Goal: Use online tool/utility: Utilize a website feature to perform a specific function

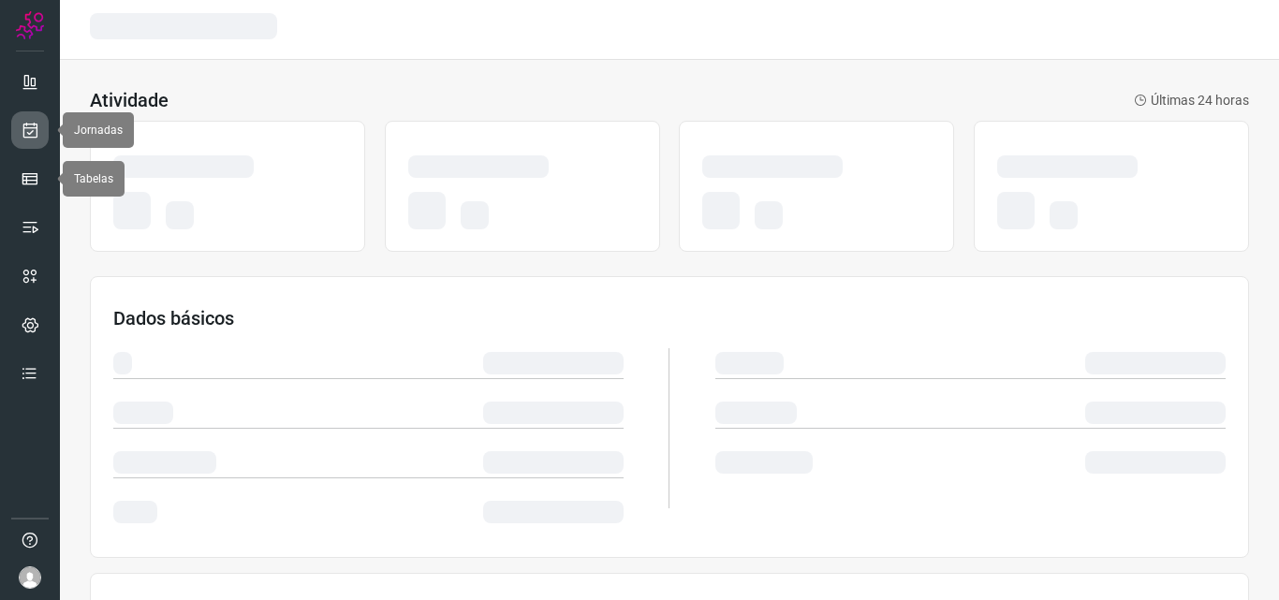
click at [33, 140] on link at bounding box center [29, 129] width 37 height 37
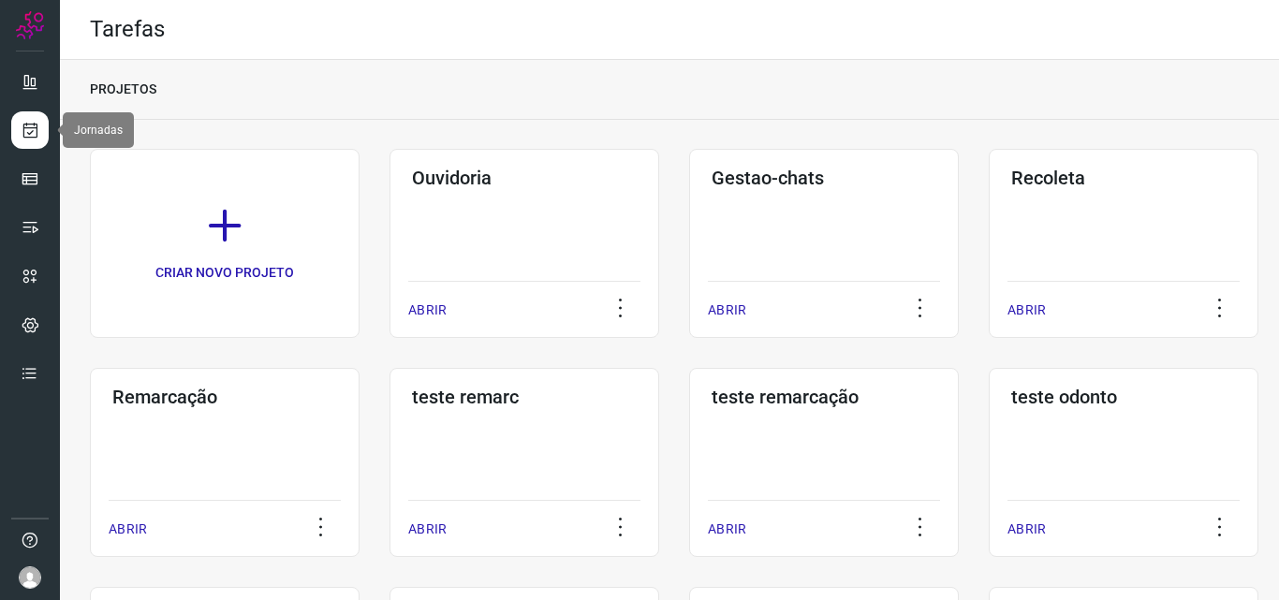
click at [234, 437] on div "Remarcação ABRIR" at bounding box center [225, 462] width 270 height 189
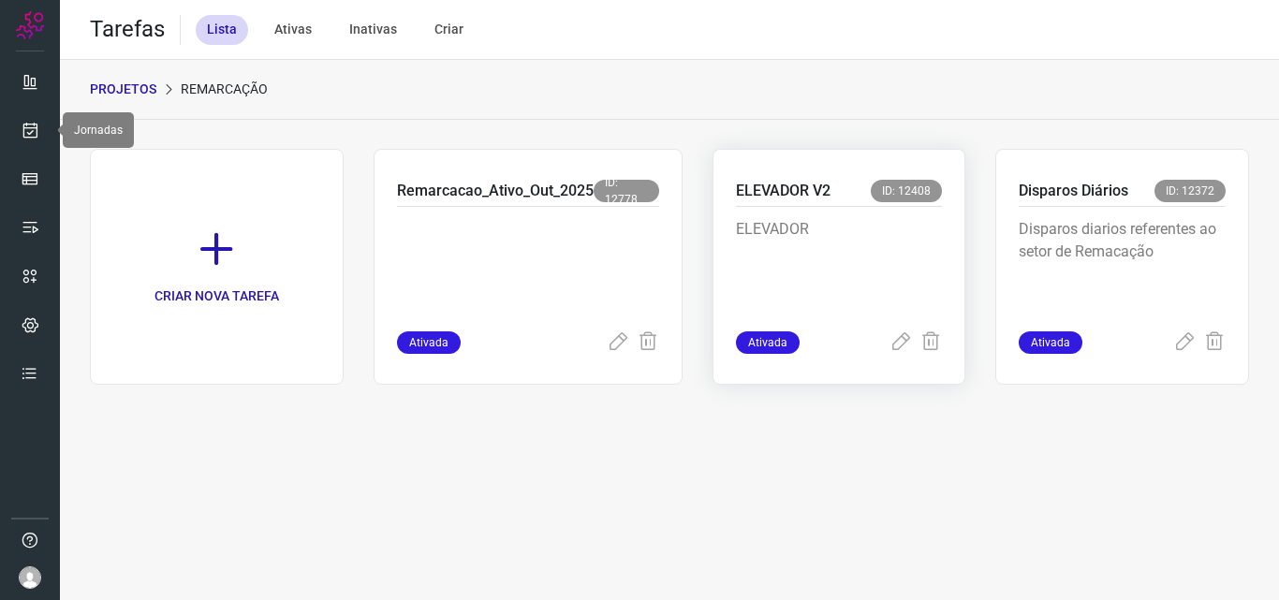
click at [775, 223] on p "ELEVADOR" at bounding box center [839, 265] width 207 height 94
click at [1046, 248] on p "Disparos diarios referentes ao setor de Remacação" at bounding box center [1122, 265] width 207 height 94
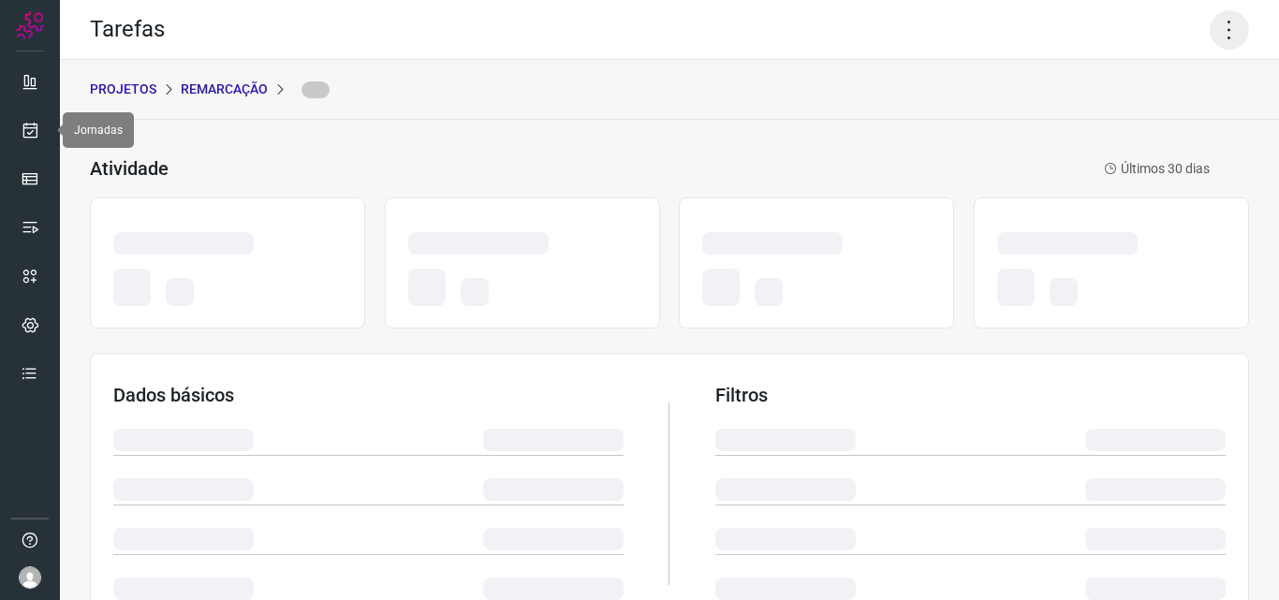
click at [1210, 38] on icon at bounding box center [1229, 29] width 39 height 39
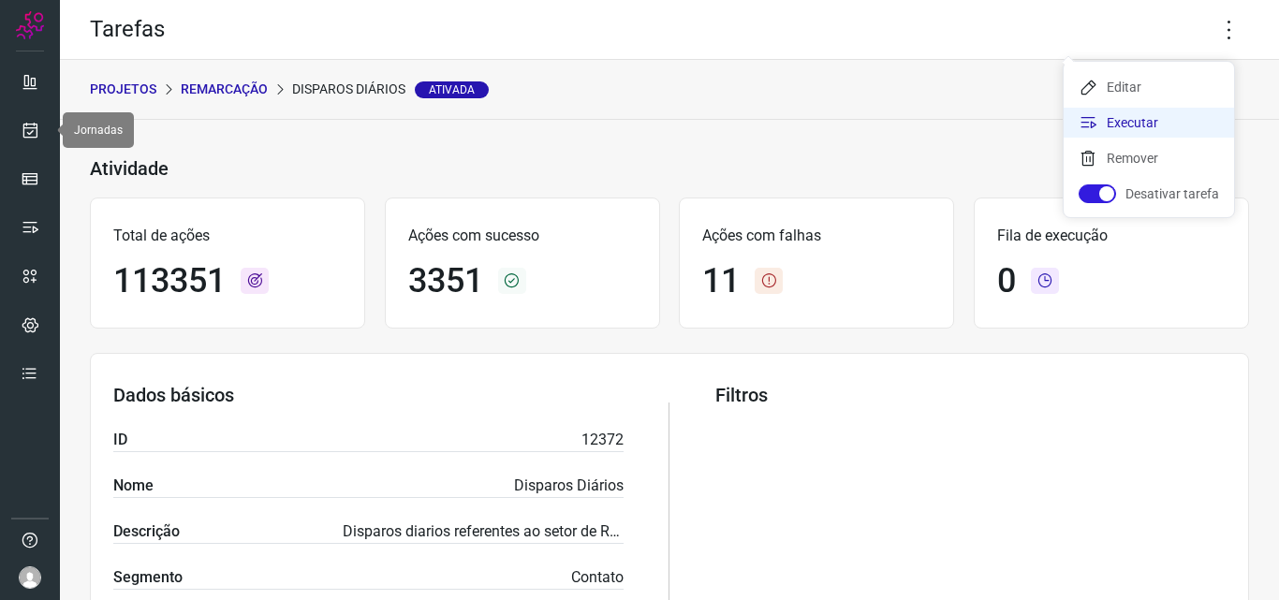
click at [1148, 125] on li "Executar" at bounding box center [1149, 123] width 170 height 30
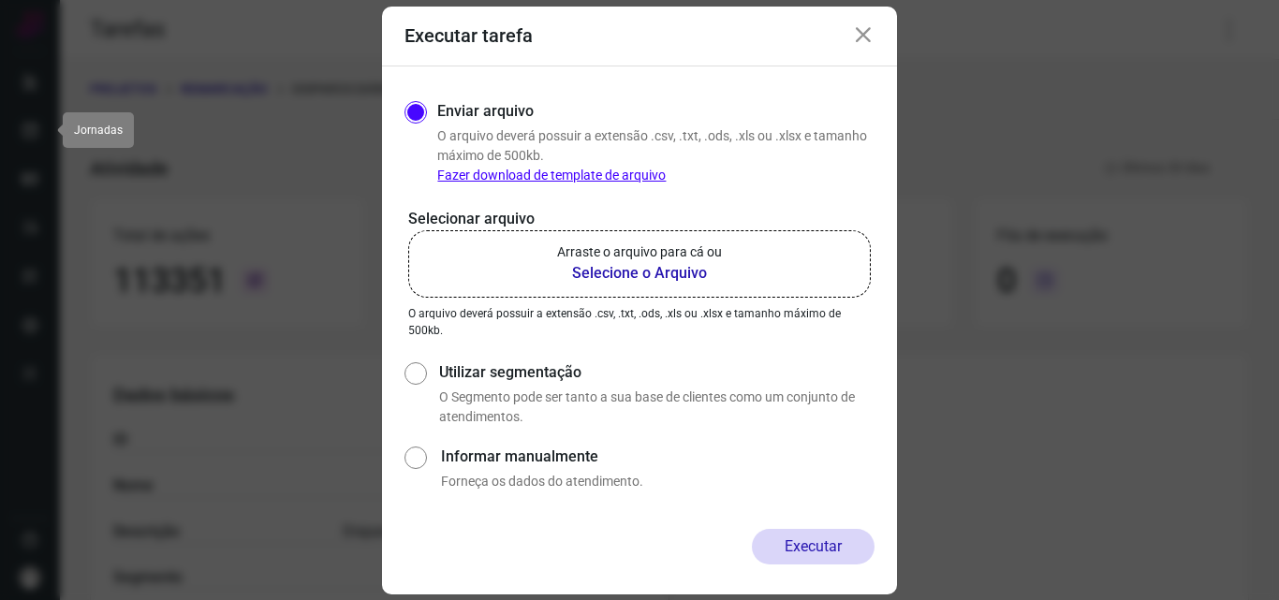
click at [714, 249] on p "Arraste o arquivo para cá ou" at bounding box center [639, 253] width 165 height 20
click at [0, 0] on input "Arraste o arquivo para cá ou Selecione o Arquivo" at bounding box center [0, 0] width 0 height 0
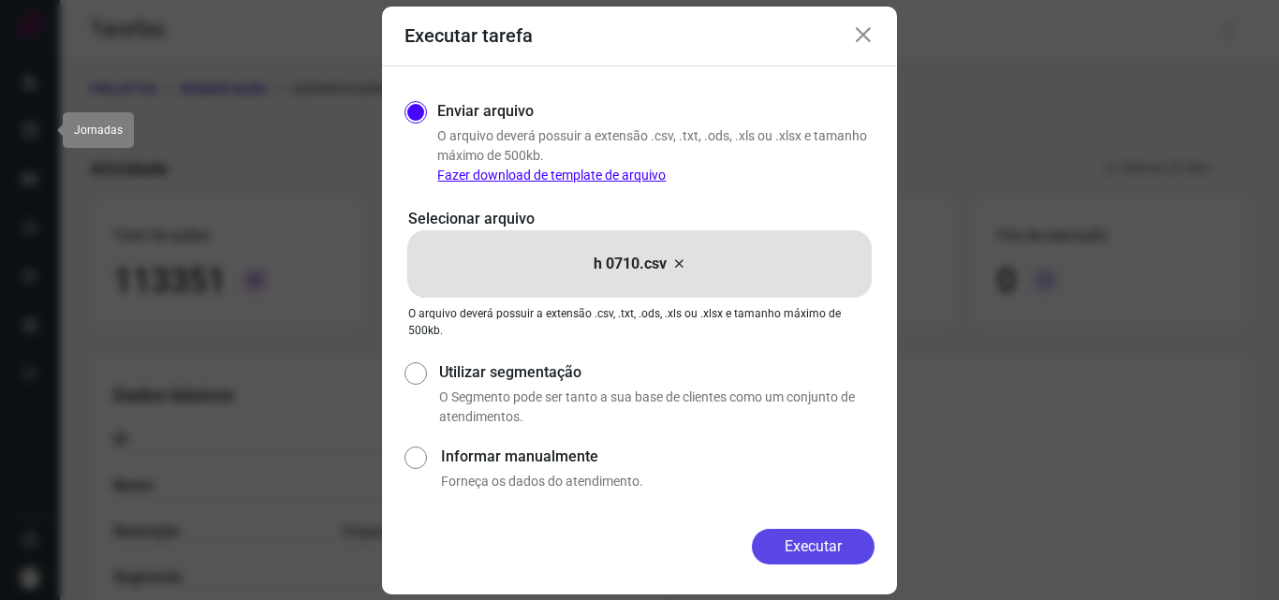
click at [832, 541] on button "Executar" at bounding box center [813, 547] width 123 height 36
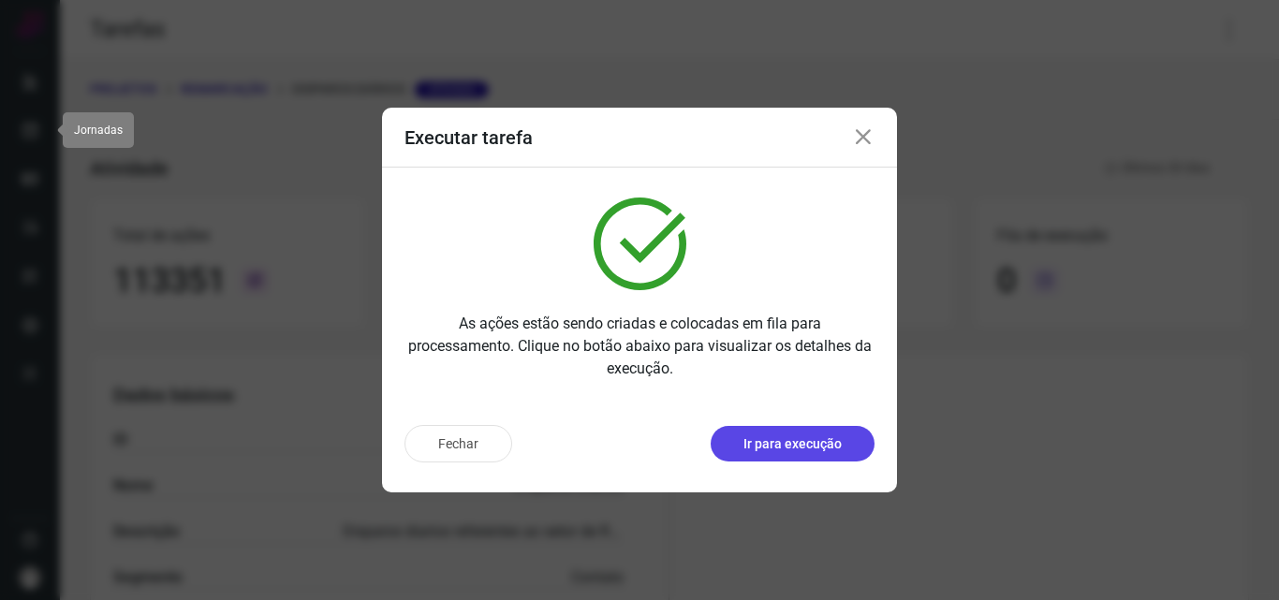
click at [817, 445] on p "Ir para execução" at bounding box center [793, 444] width 98 height 20
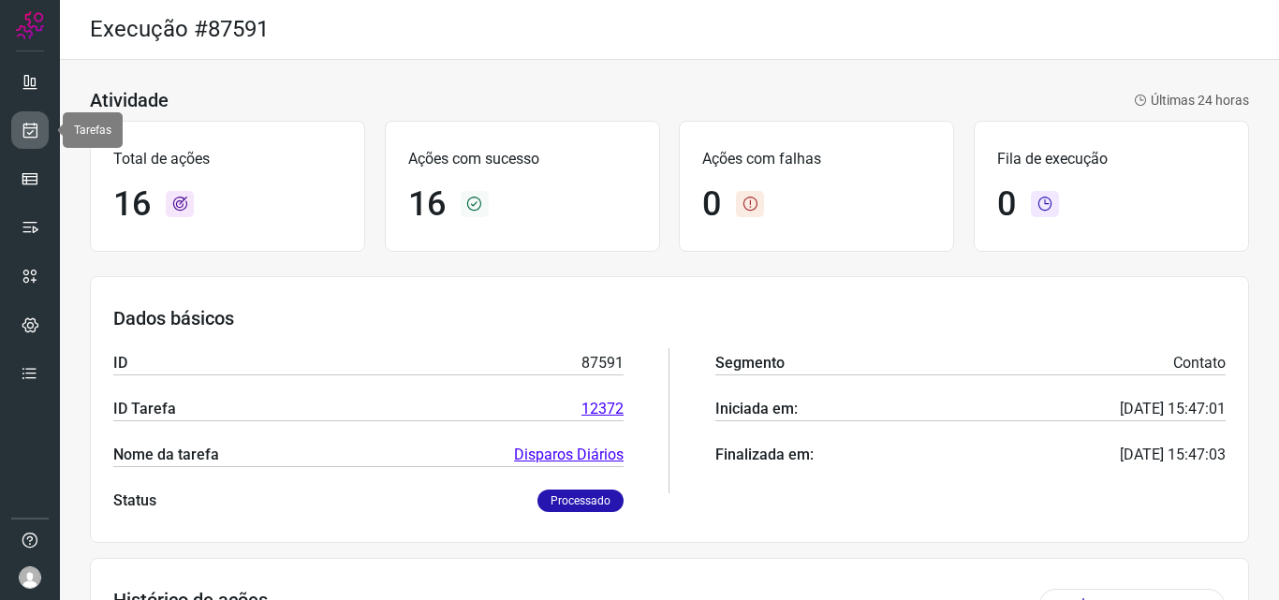
click at [34, 125] on icon at bounding box center [31, 130] width 20 height 19
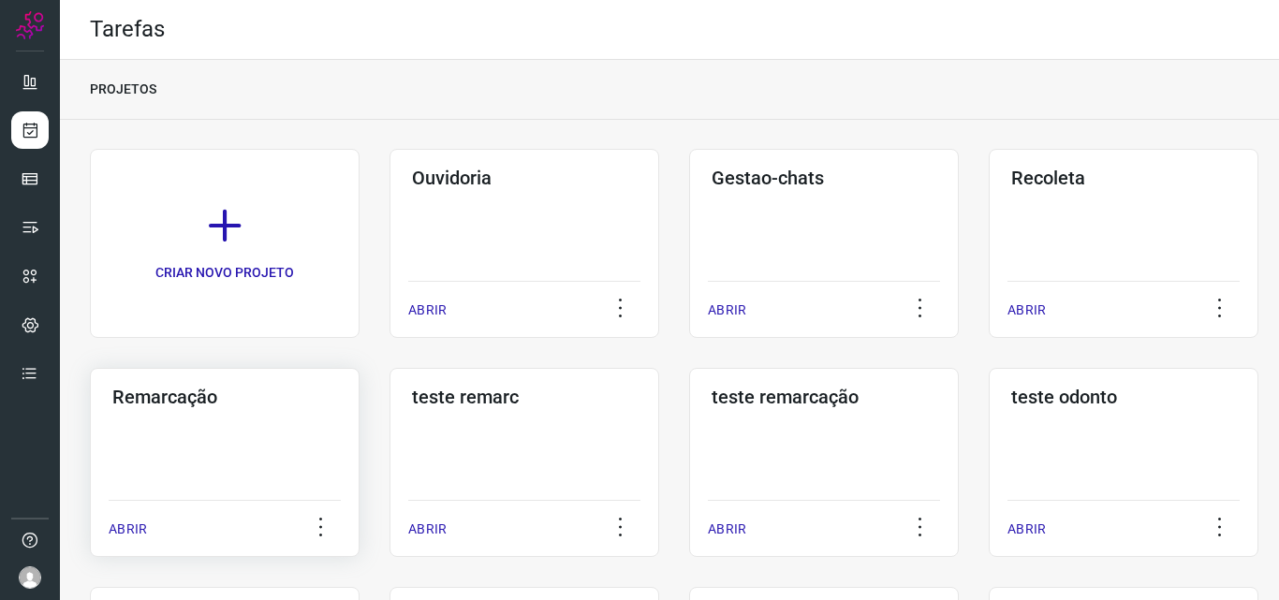
click at [236, 411] on div "Remarcação ABRIR" at bounding box center [225, 462] width 270 height 189
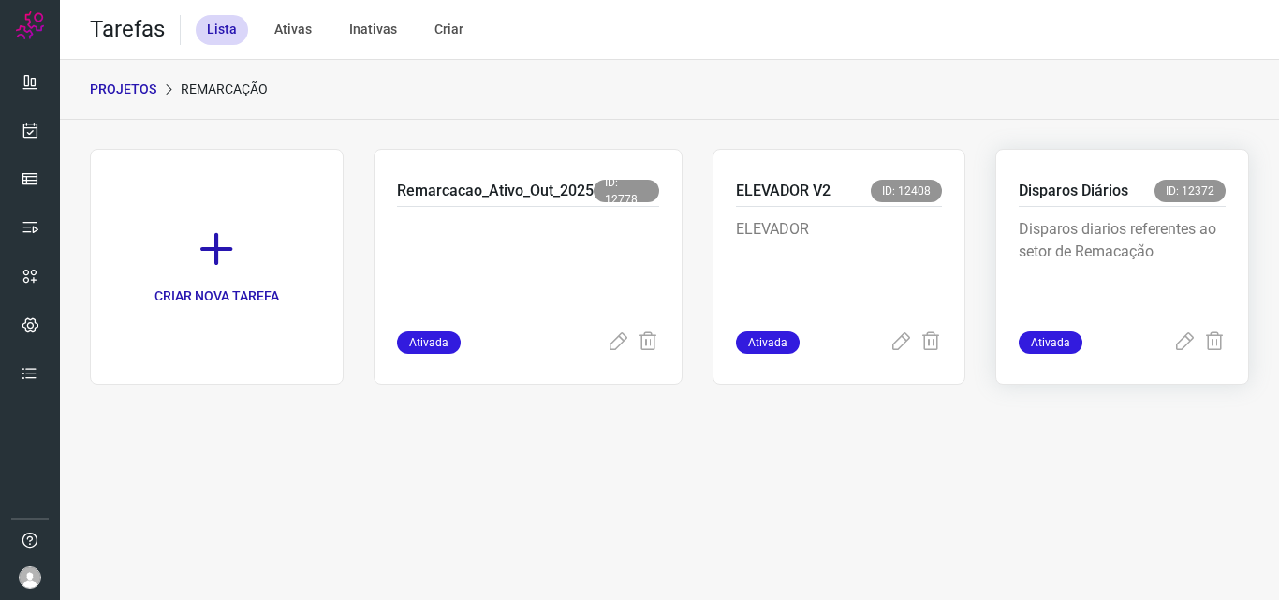
click at [1140, 233] on p "Disparos diarios referentes ao setor de Remacação" at bounding box center [1122, 265] width 207 height 94
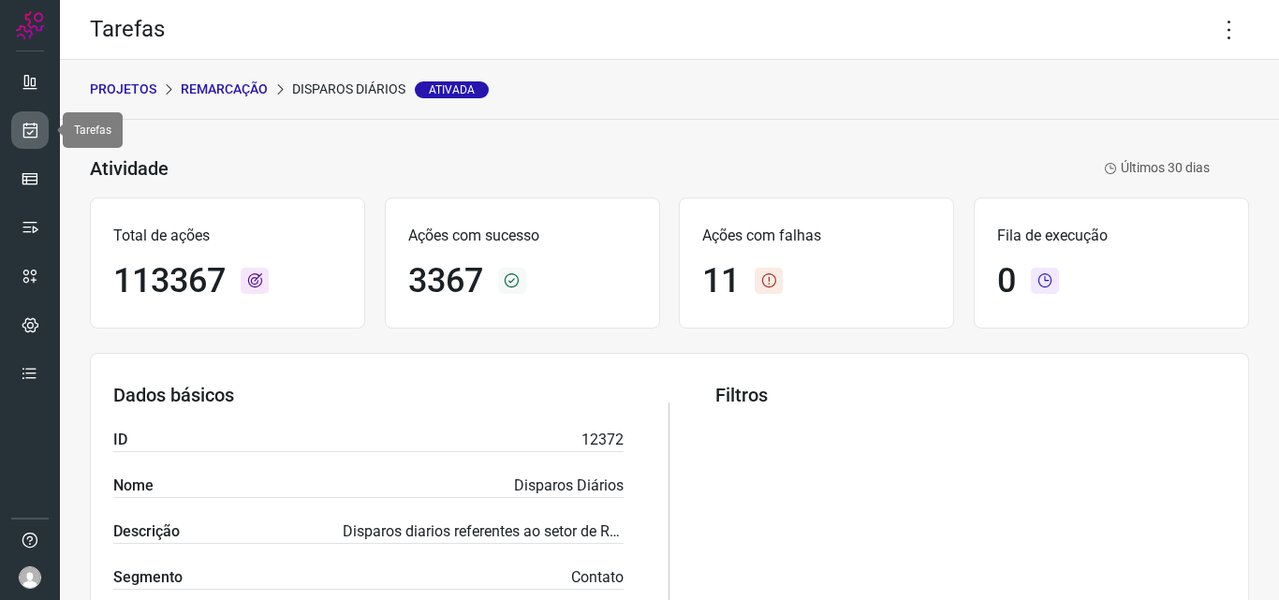
click at [14, 127] on link at bounding box center [29, 129] width 37 height 37
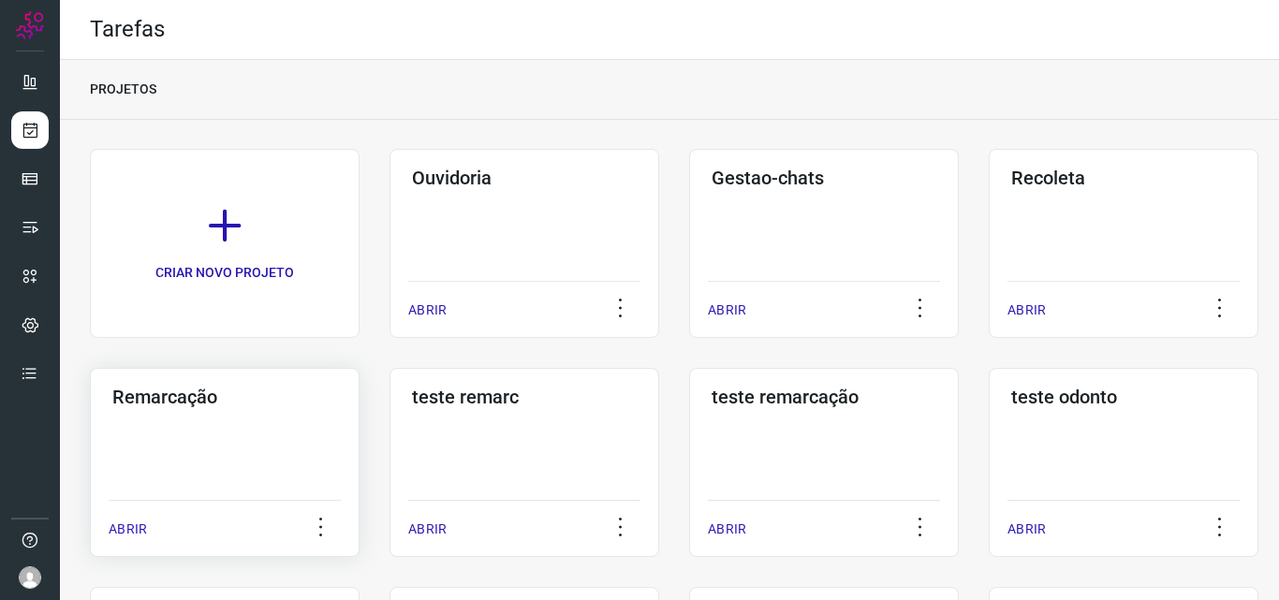
click at [233, 405] on h3 "Remarcação" at bounding box center [224, 397] width 225 height 22
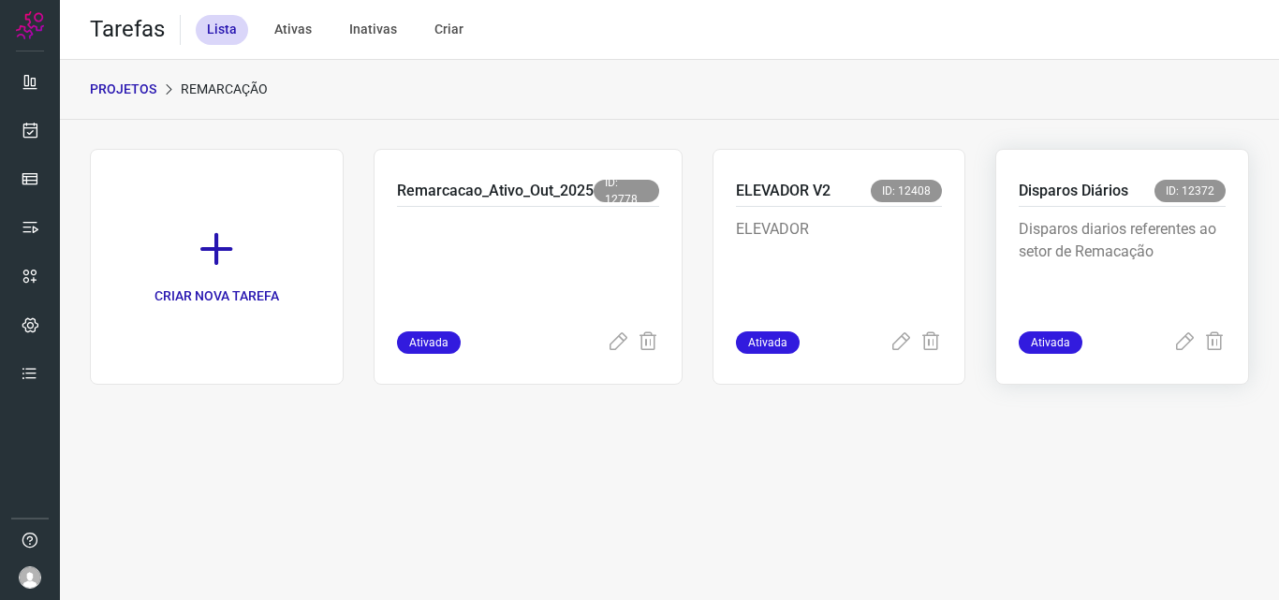
click at [1046, 224] on p "Disparos diarios referentes ao setor de Remacação" at bounding box center [1122, 265] width 207 height 94
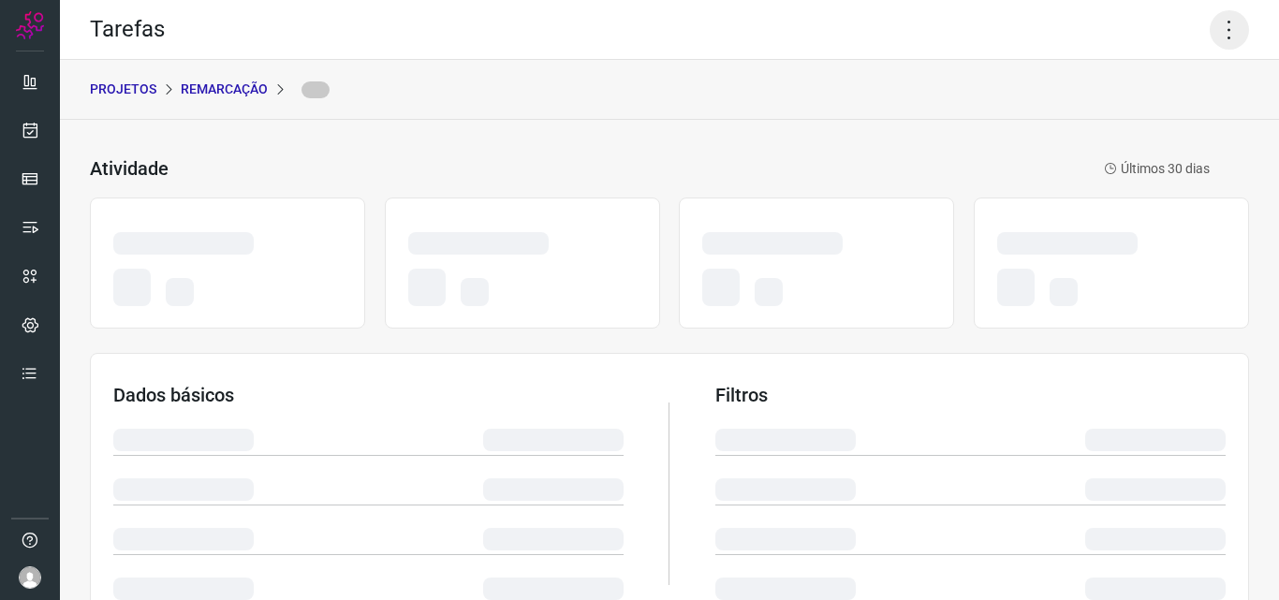
click at [1210, 23] on icon at bounding box center [1229, 29] width 39 height 39
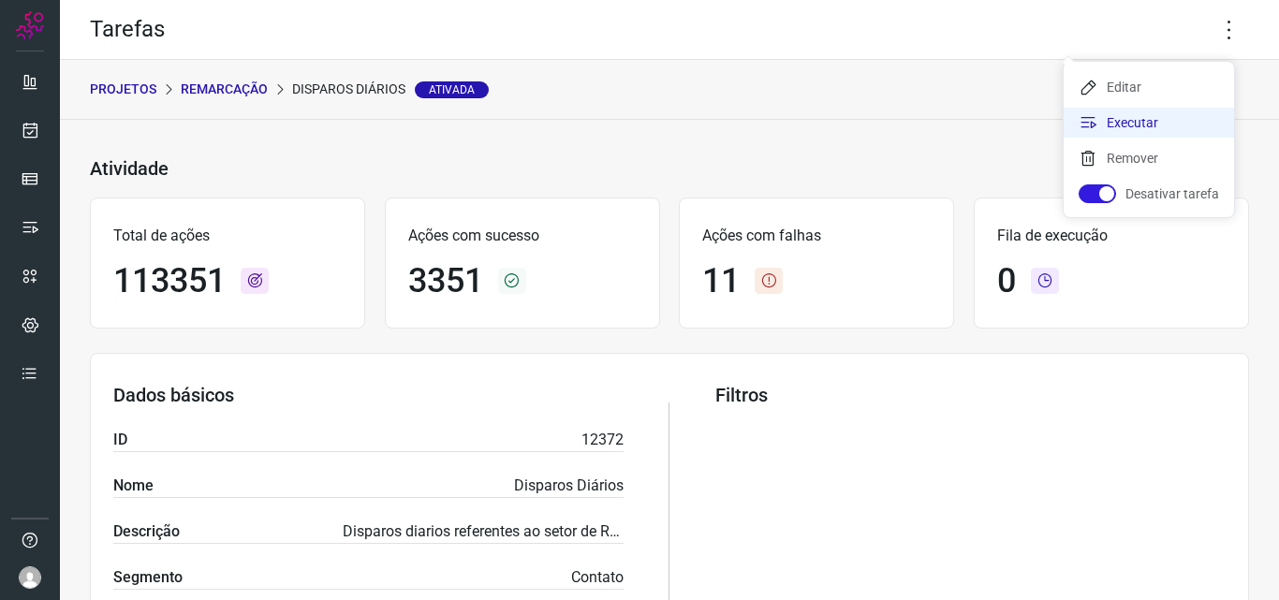
click at [1170, 125] on li "Executar" at bounding box center [1149, 123] width 170 height 30
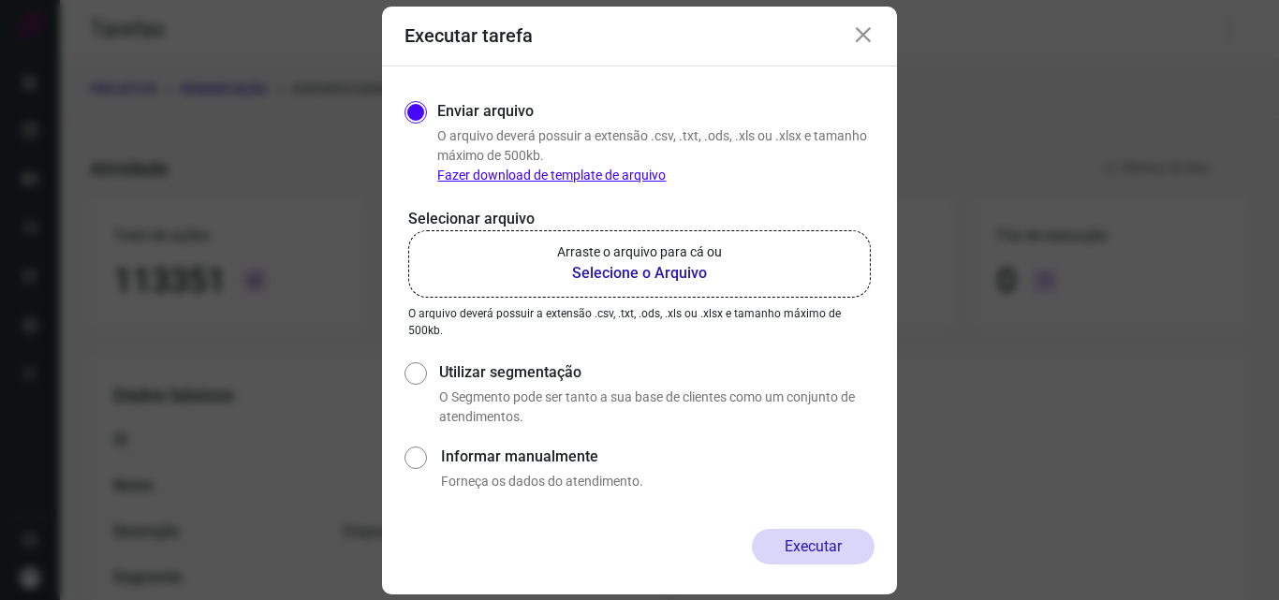
click at [696, 266] on b "Selecione o Arquivo" at bounding box center [639, 273] width 165 height 22
click at [0, 0] on input "Arraste o arquivo para cá ou Selecione o Arquivo" at bounding box center [0, 0] width 0 height 0
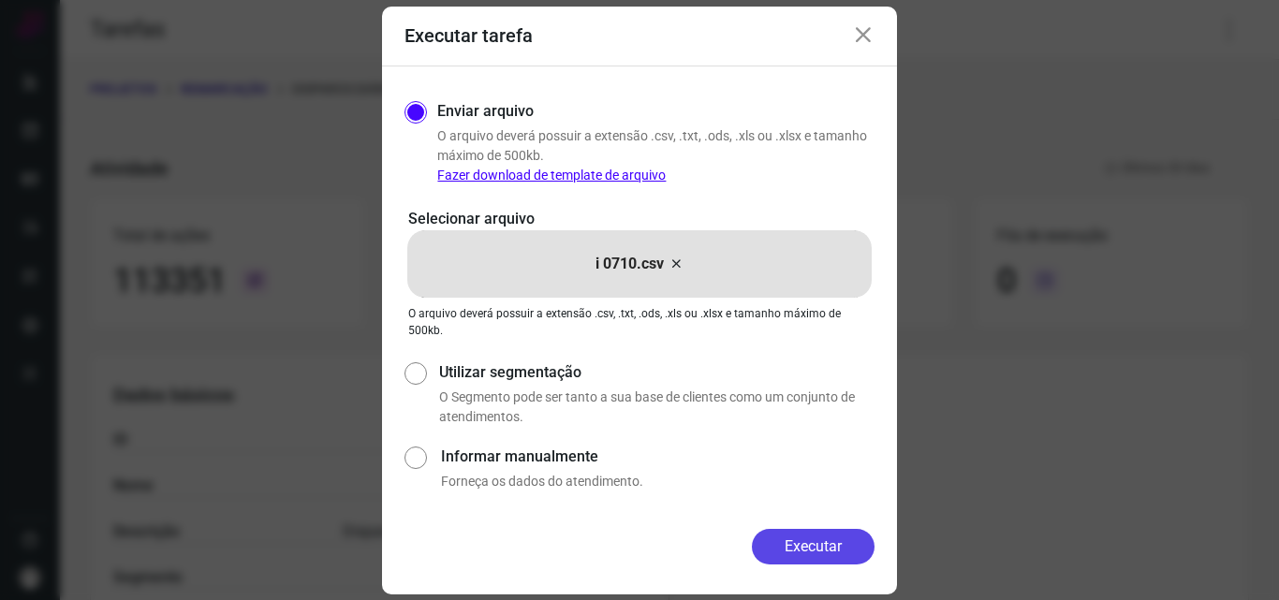
click at [793, 536] on button "Executar" at bounding box center [813, 547] width 123 height 36
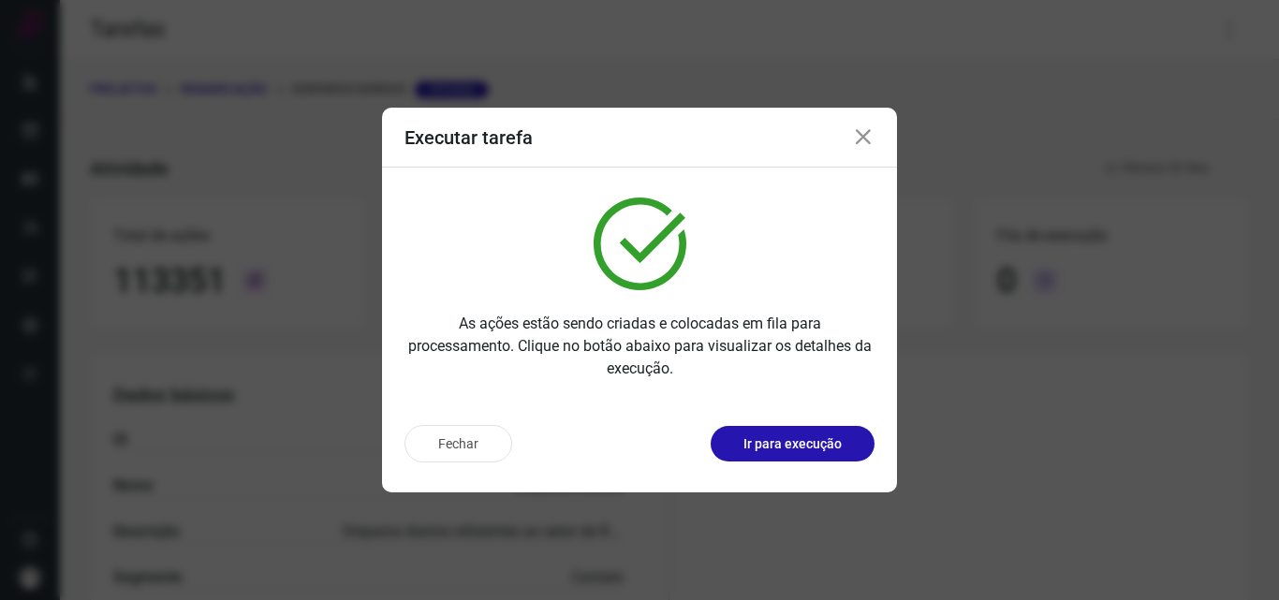
click at [833, 399] on div "As ações estão sendo criadas e colocadas em fila para processamento. Clique no …" at bounding box center [639, 289] width 515 height 243
click at [820, 444] on p "Ir para execução" at bounding box center [793, 444] width 98 height 20
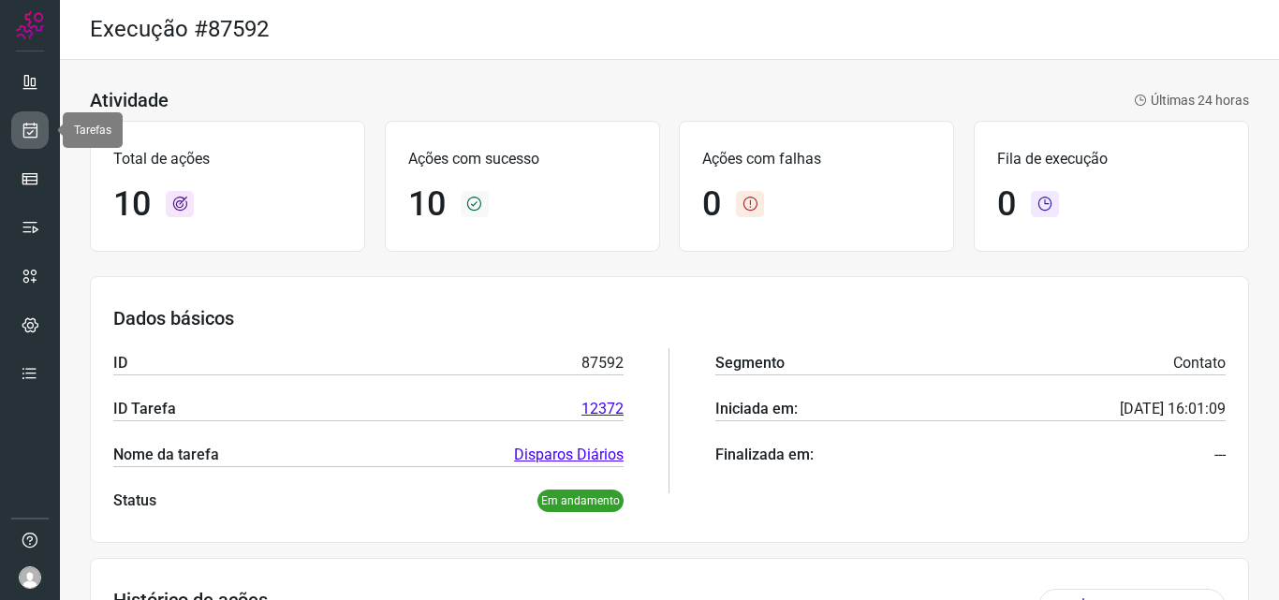
click at [38, 130] on icon at bounding box center [31, 130] width 20 height 19
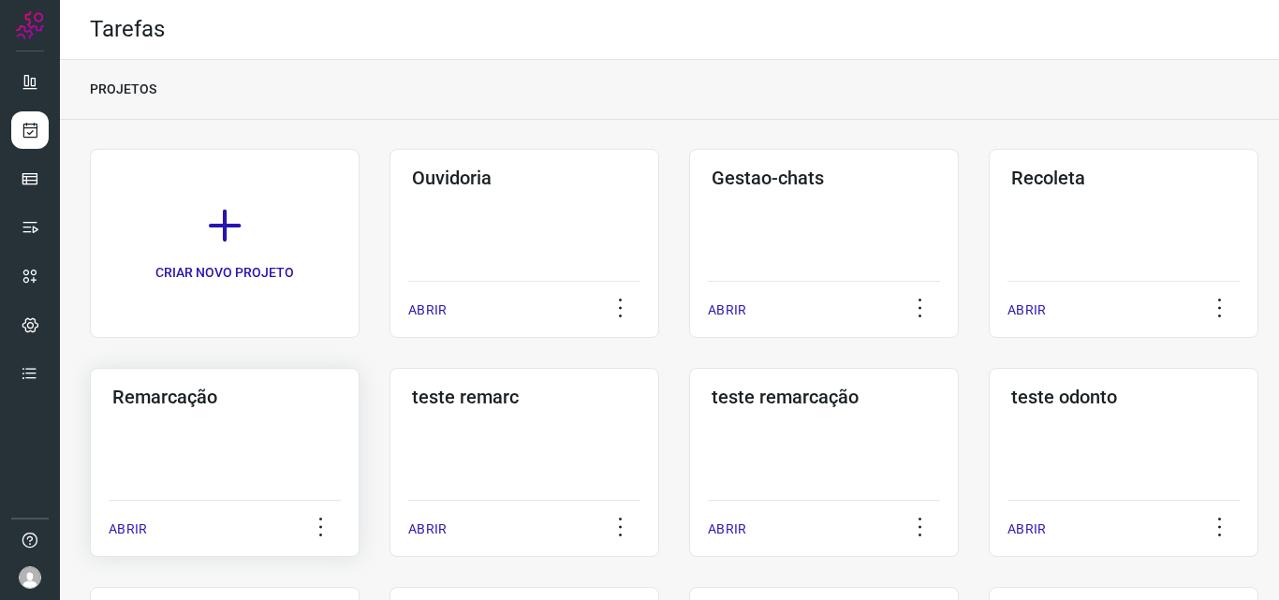
click at [192, 434] on div "Remarcação ABRIR" at bounding box center [225, 462] width 270 height 189
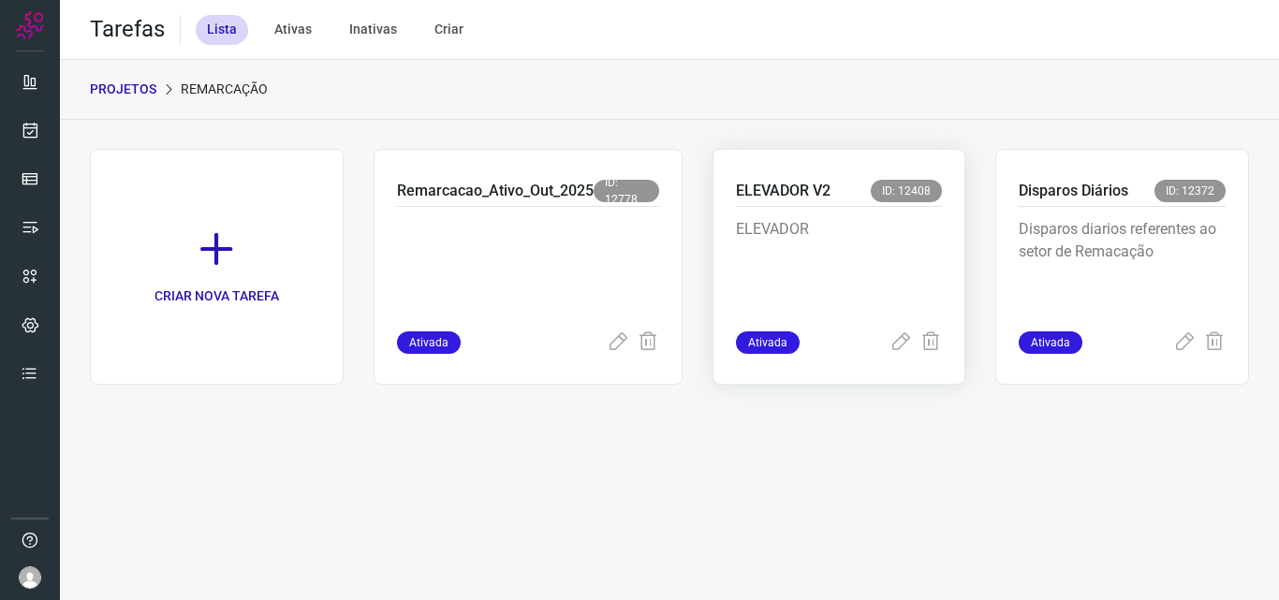
click at [818, 267] on p "ELEVADOR" at bounding box center [839, 265] width 207 height 94
click at [1107, 210] on div "Disparos diarios referentes ao setor de Remacação" at bounding box center [1122, 269] width 207 height 125
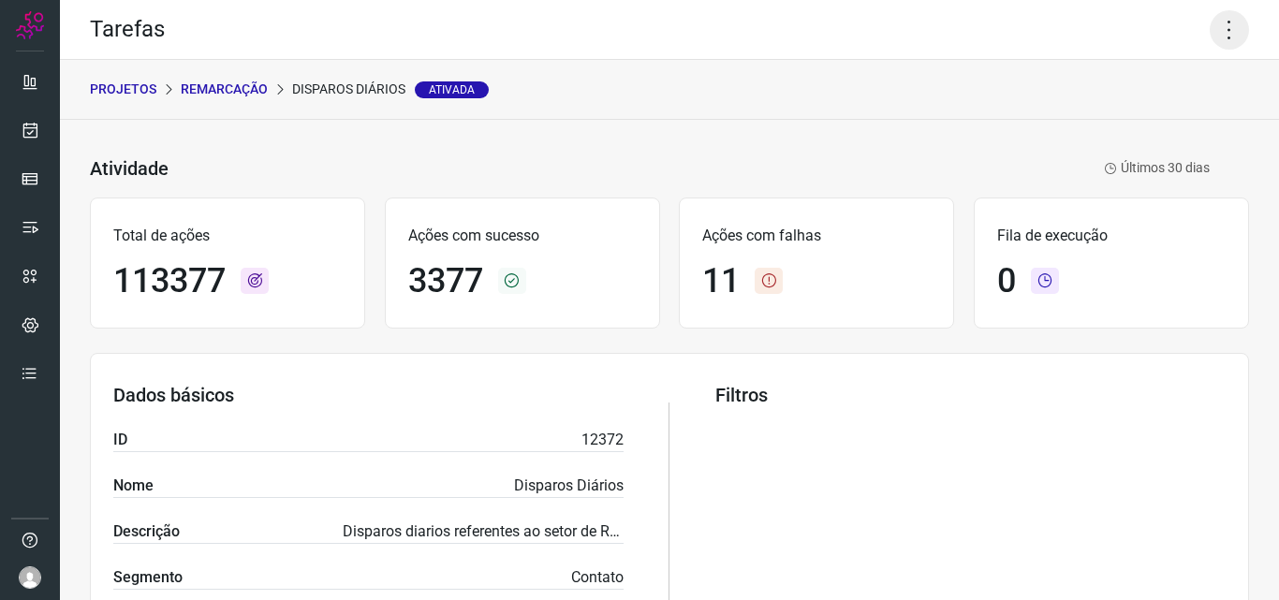
click at [1210, 21] on icon at bounding box center [1229, 29] width 39 height 39
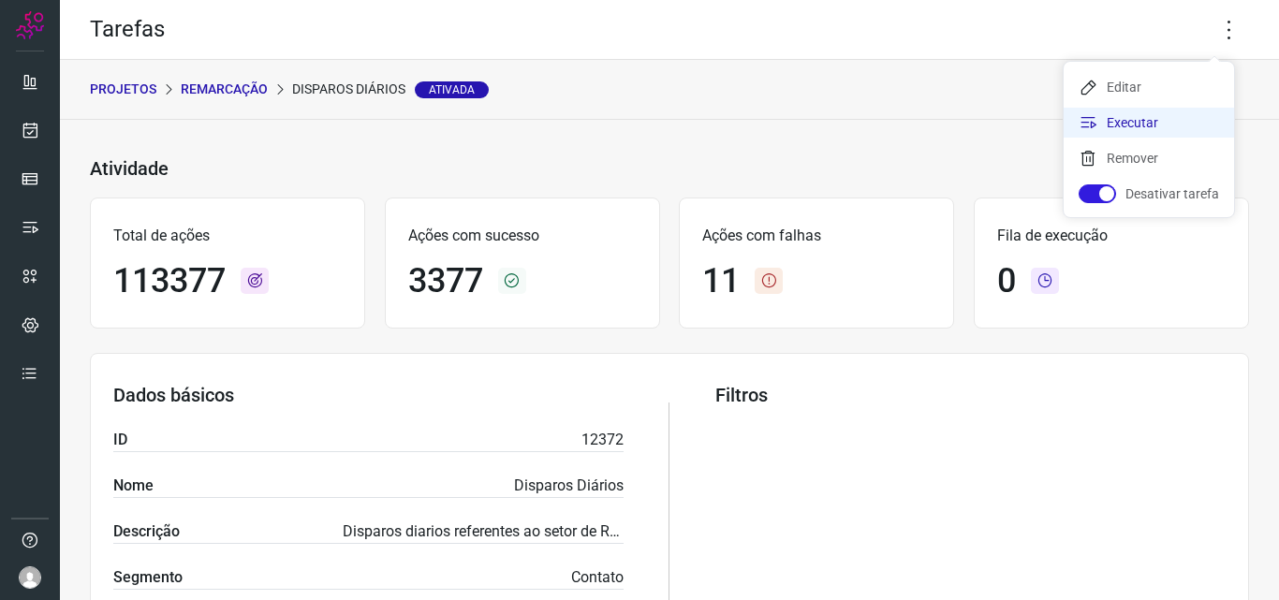
click at [1159, 120] on li "Executar" at bounding box center [1149, 123] width 170 height 30
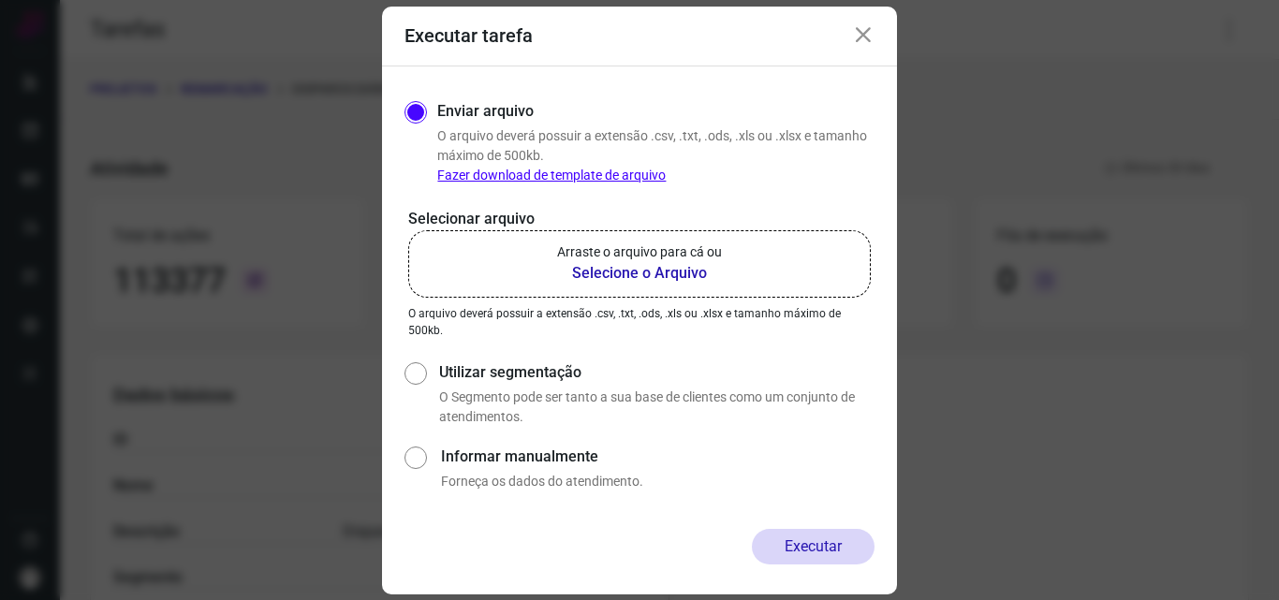
click at [668, 280] on b "Selecione o Arquivo" at bounding box center [639, 273] width 165 height 22
click at [0, 0] on input "Arraste o arquivo para cá ou Selecione o Arquivo" at bounding box center [0, 0] width 0 height 0
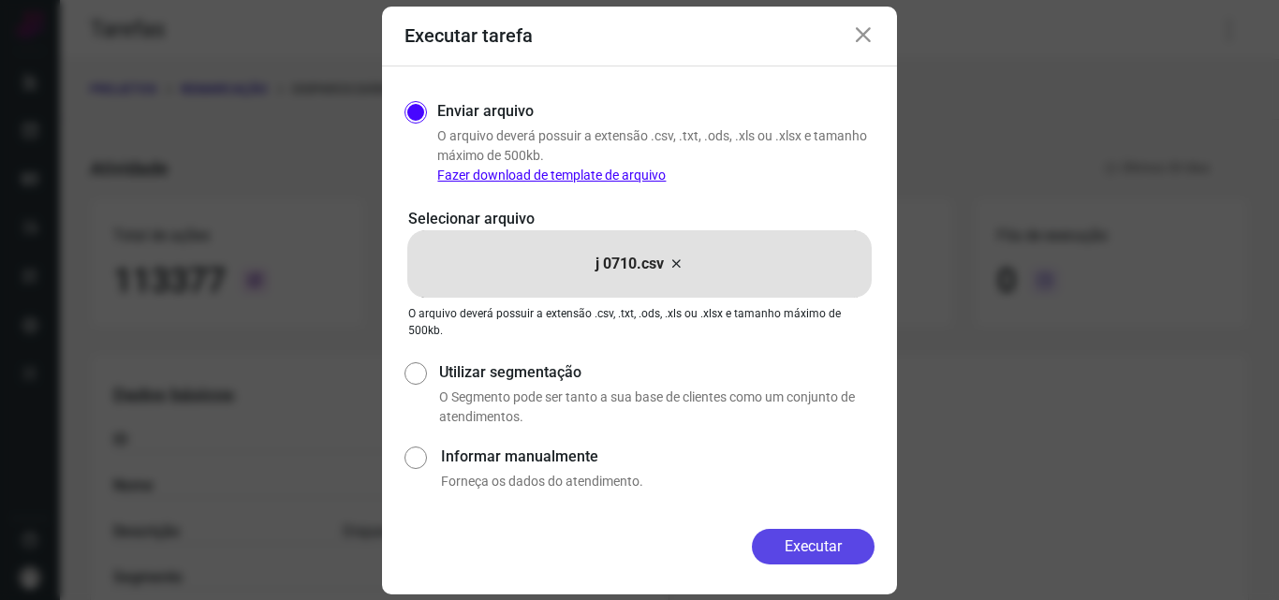
click at [803, 536] on button "Executar" at bounding box center [813, 547] width 123 height 36
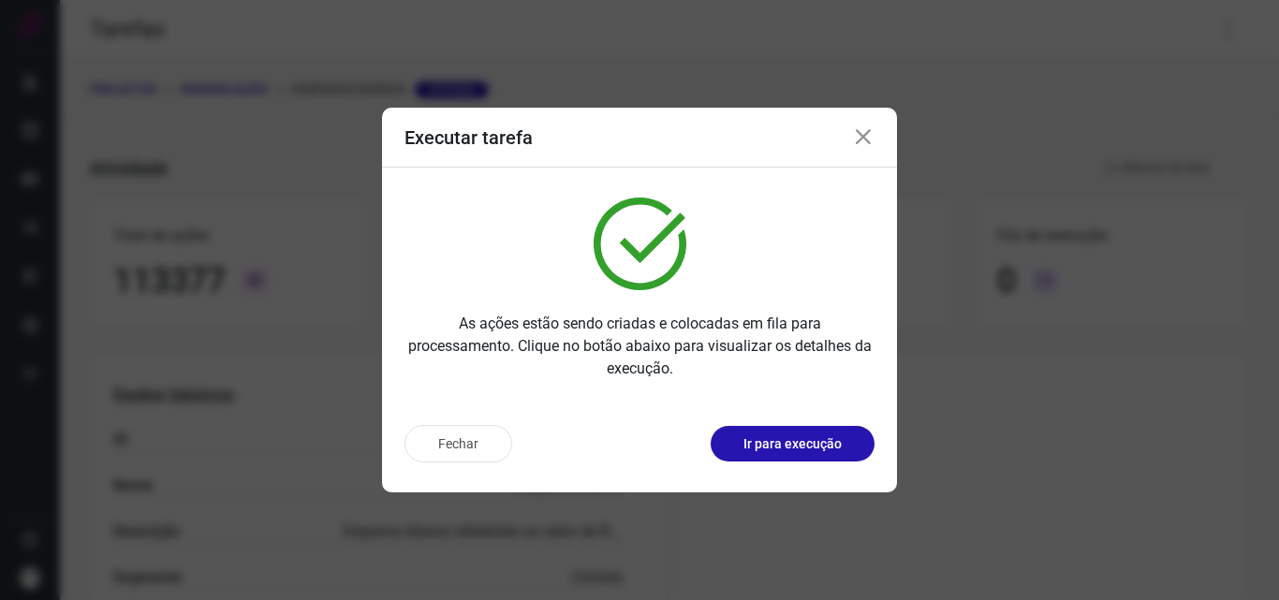
click at [796, 440] on p "Ir para execução" at bounding box center [793, 444] width 98 height 20
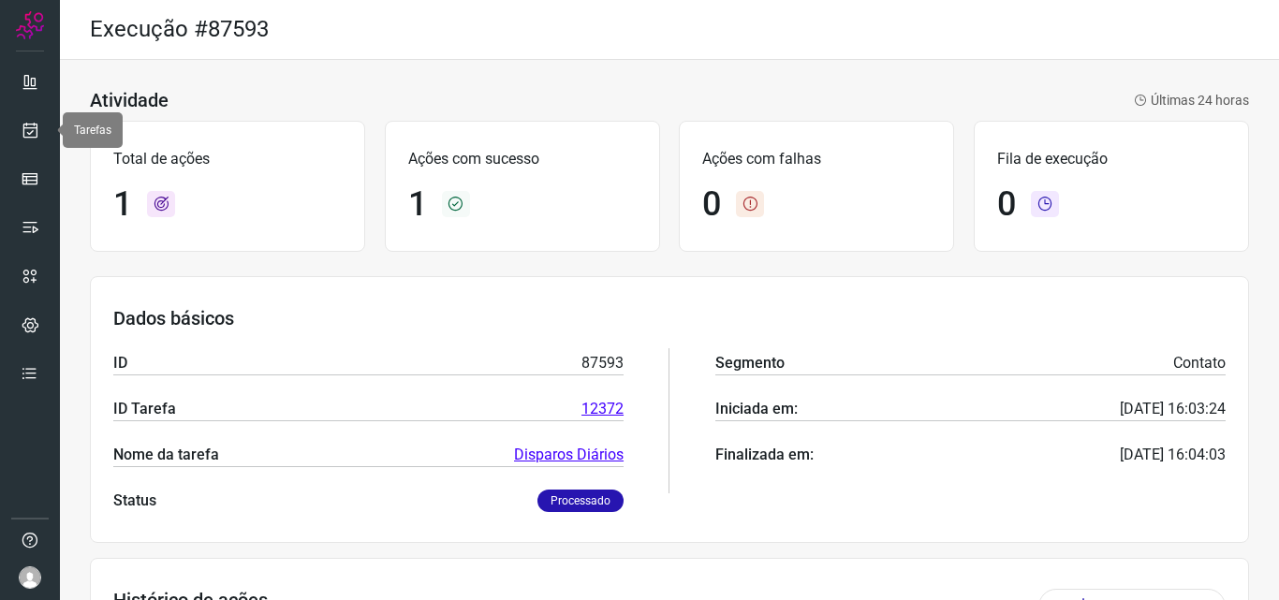
click at [32, 122] on icon at bounding box center [31, 130] width 20 height 19
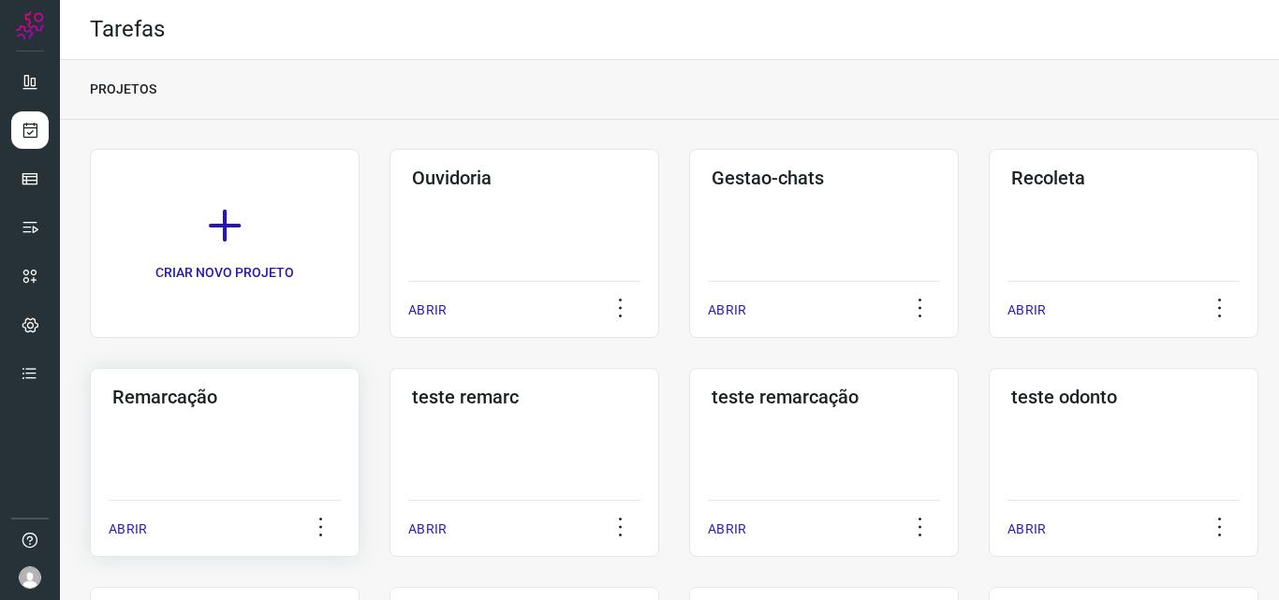
drag, startPoint x: 0, startPoint y: 0, endPoint x: 202, endPoint y: 398, distance: 446.4
click at [202, 398] on h3 "Remarcação" at bounding box center [224, 397] width 225 height 22
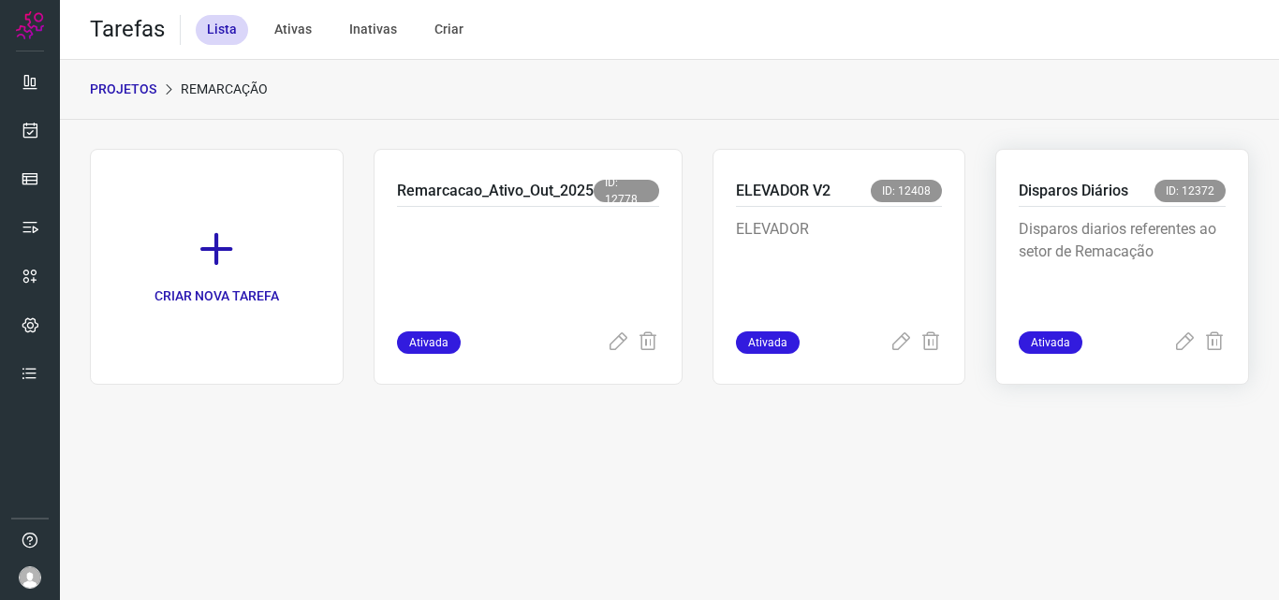
click at [1111, 261] on p "Disparos diarios referentes ao setor de Remacação" at bounding box center [1122, 265] width 207 height 94
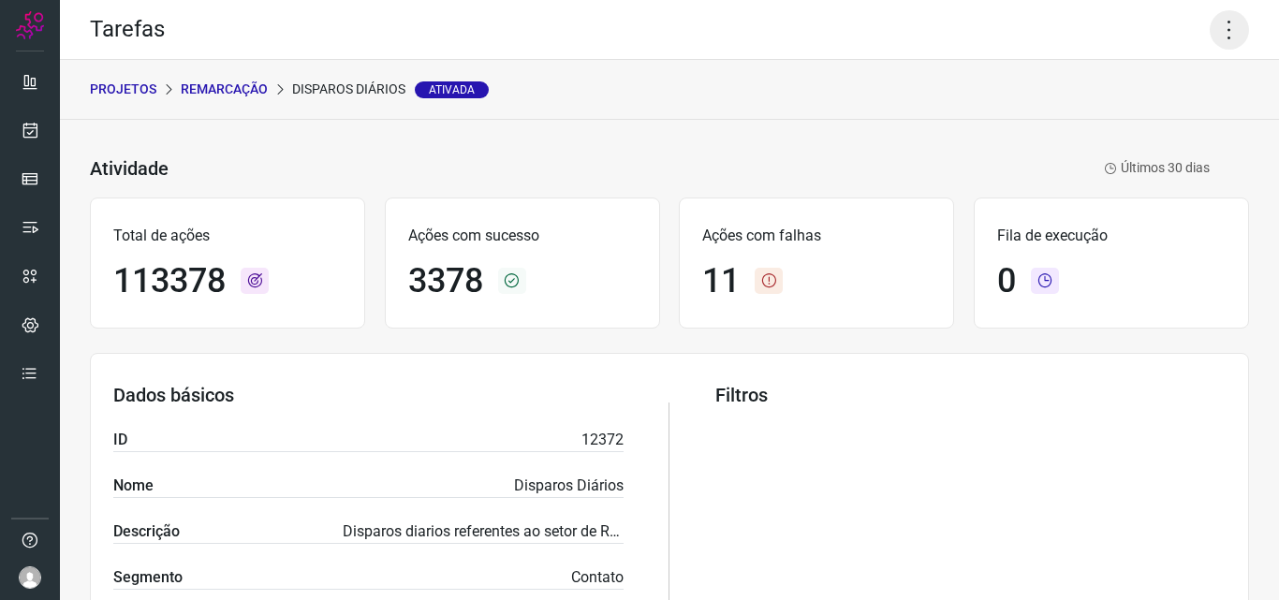
click at [1210, 22] on icon at bounding box center [1229, 29] width 39 height 39
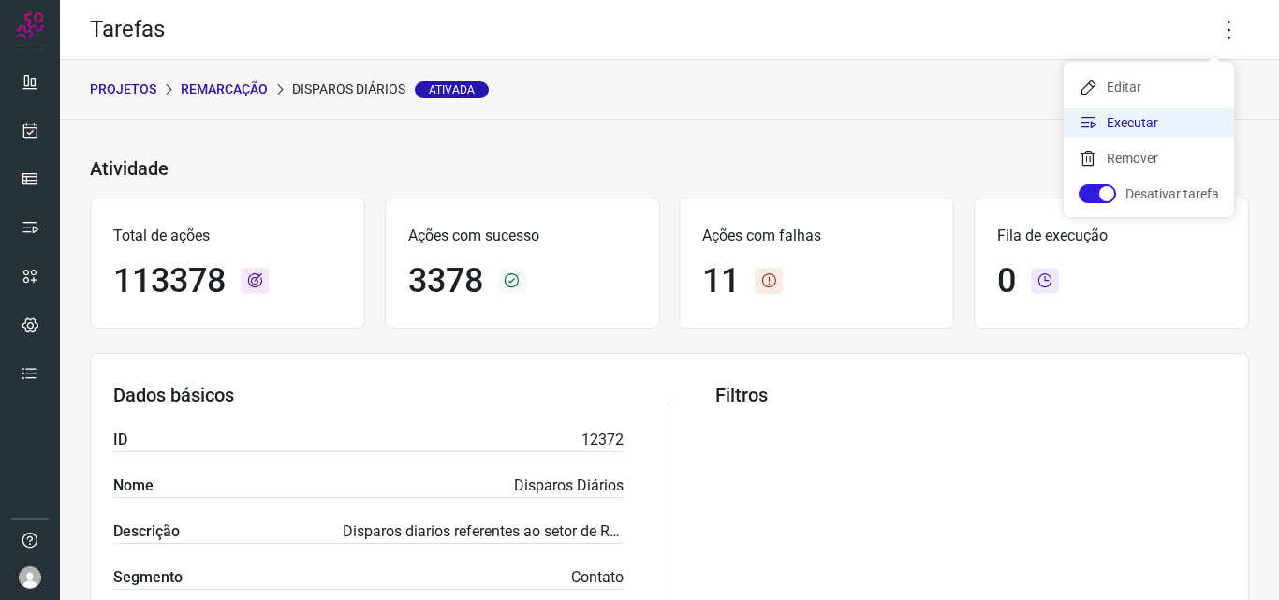
click at [1158, 112] on li "Executar" at bounding box center [1149, 123] width 170 height 30
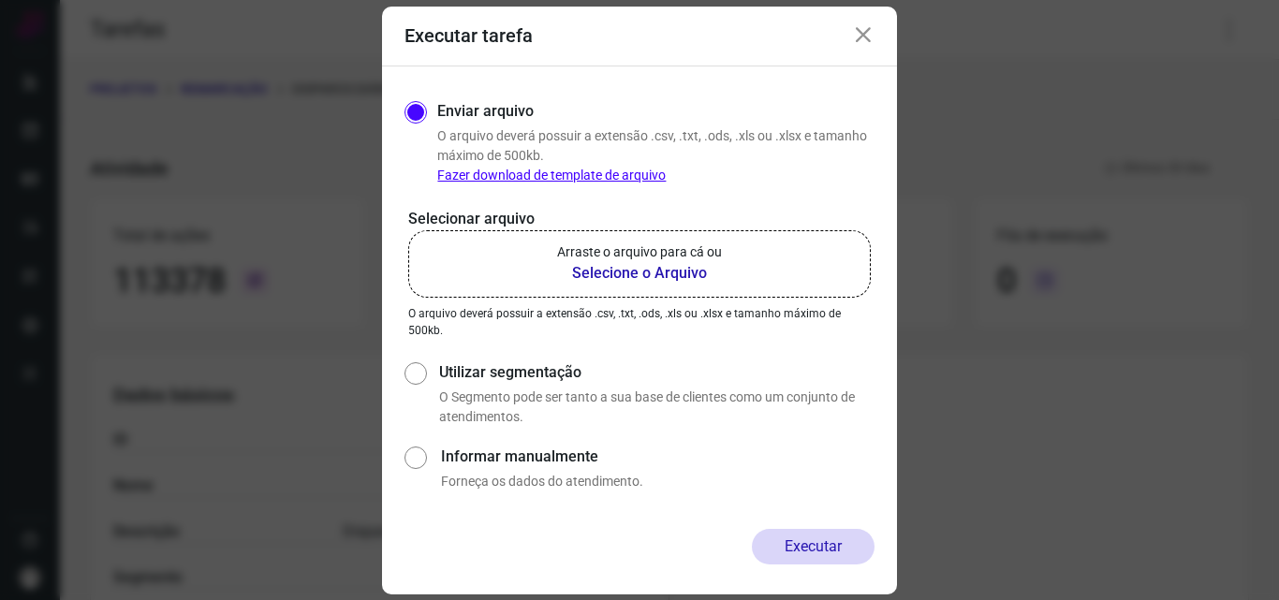
click at [644, 269] on b "Selecione o Arquivo" at bounding box center [639, 273] width 165 height 22
click at [0, 0] on input "Arraste o arquivo para cá ou Selecione o Arquivo" at bounding box center [0, 0] width 0 height 0
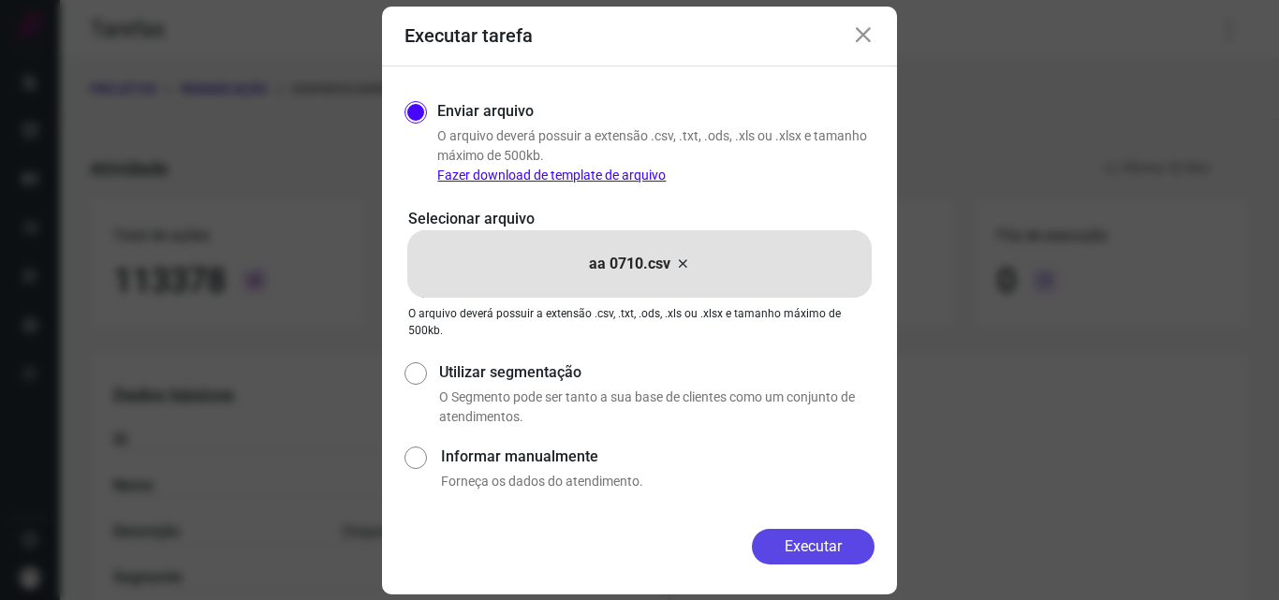
click at [811, 546] on button "Executar" at bounding box center [813, 547] width 123 height 36
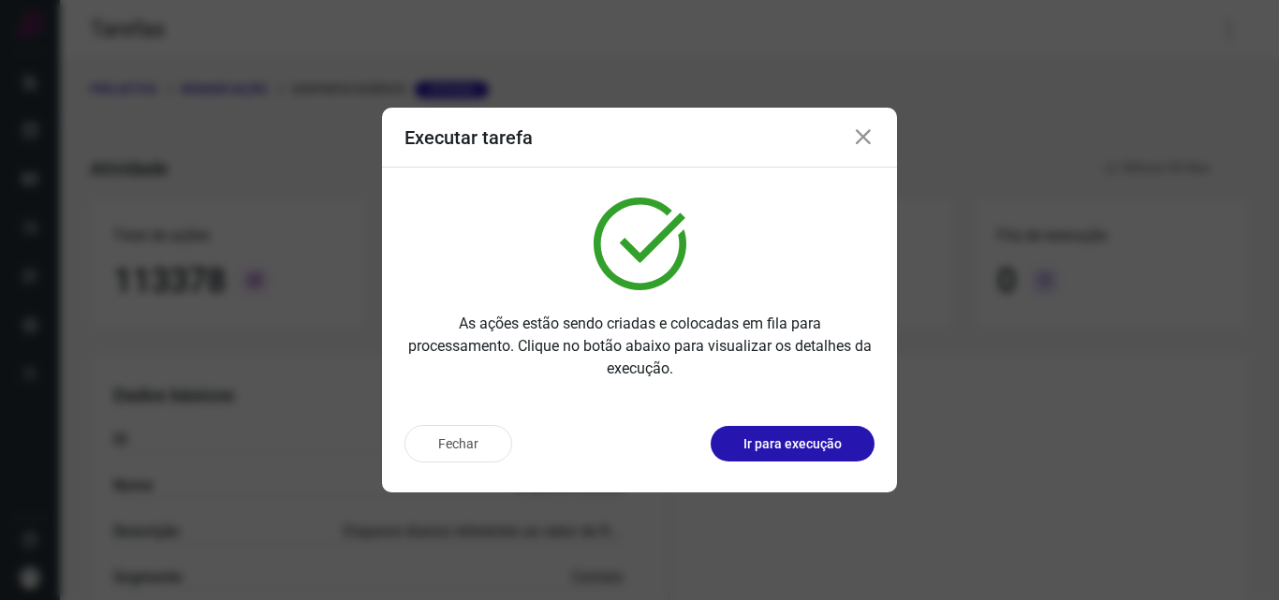
click at [796, 438] on p "Ir para execução" at bounding box center [793, 444] width 98 height 20
